Goal: Task Accomplishment & Management: Use online tool/utility

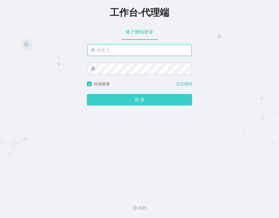
type input "金辉"
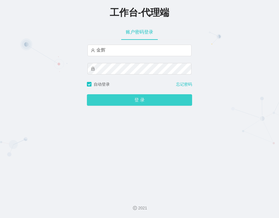
click at [127, 106] on button "登 录" at bounding box center [139, 99] width 105 height 11
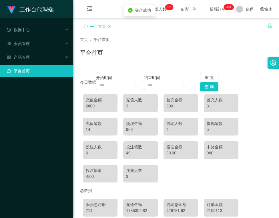
click at [112, 28] on div "平台首页" at bounding box center [97, 26] width 34 height 11
click at [109, 24] on div "平台首页" at bounding box center [97, 26] width 34 height 11
click at [45, 55] on div "产品管理" at bounding box center [36, 57] width 73 height 11
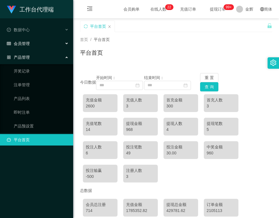
click at [43, 41] on div "会员管理" at bounding box center [36, 43] width 73 height 11
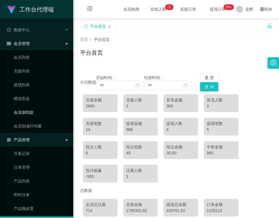
click at [37, 109] on link "会员加扣款" at bounding box center [41, 111] width 55 height 11
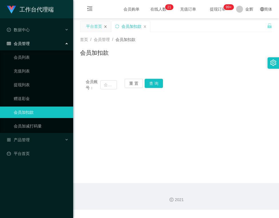
click at [107, 27] on icon "图标: close" at bounding box center [105, 26] width 3 height 3
click at [158, 81] on button "查 询" at bounding box center [154, 83] width 18 height 9
click at [206, 90] on div "会员账号： 重 置 查 询" at bounding box center [176, 85] width 192 height 12
